Goal: Task Accomplishment & Management: Use online tool/utility

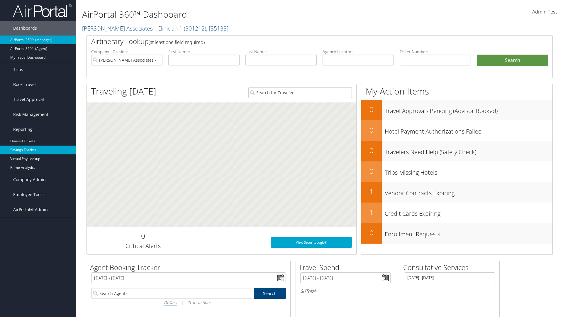
click at [38, 150] on link "Savings Tracker" at bounding box center [38, 149] width 76 height 9
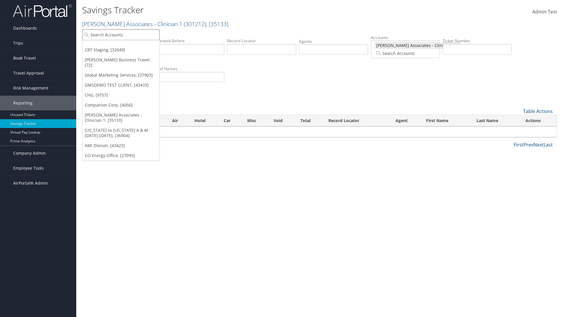
click at [121, 35] on input "search" at bounding box center [120, 34] width 77 height 11
type input "Global Marketing Services"
click at [126, 45] on div "Global Marketing Services (301946), [37903]" at bounding box center [126, 45] width 94 height 5
